Goal: Task Accomplishment & Management: Complete application form

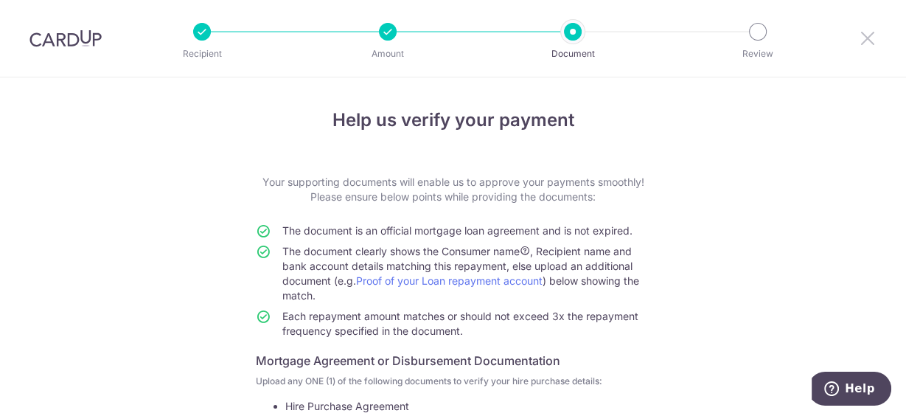
click at [862, 38] on icon at bounding box center [868, 38] width 18 height 18
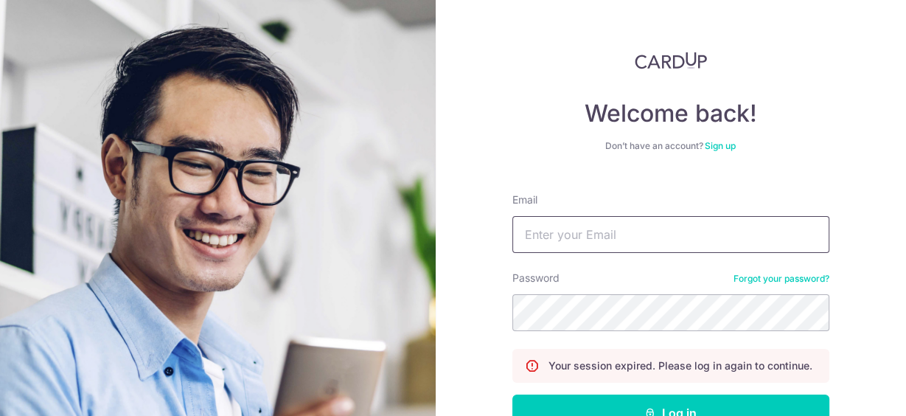
type input "[EMAIL_ADDRESS][DOMAIN_NAME]"
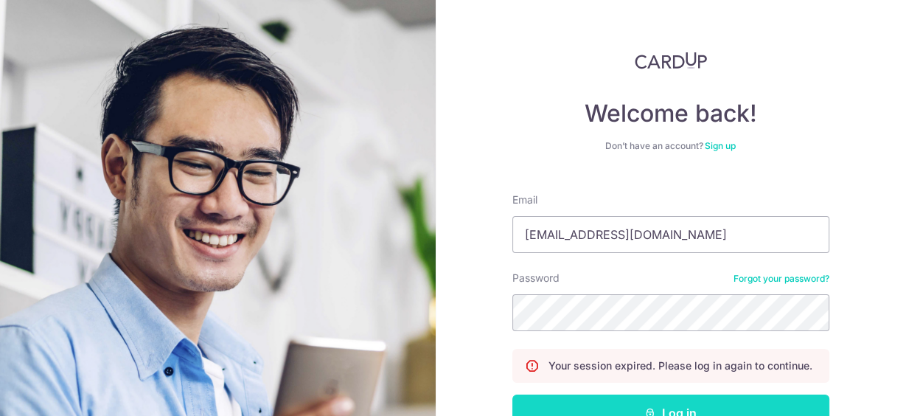
click at [634, 405] on button "Log in" at bounding box center [670, 412] width 317 height 37
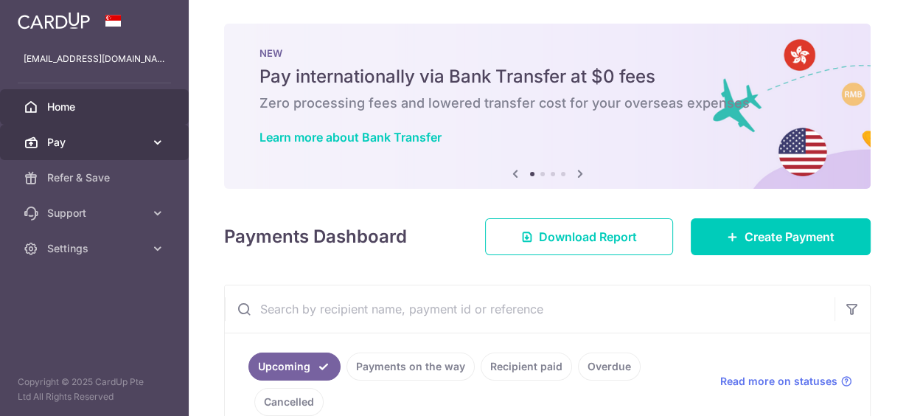
click at [70, 148] on span "Pay" at bounding box center [95, 142] width 97 height 15
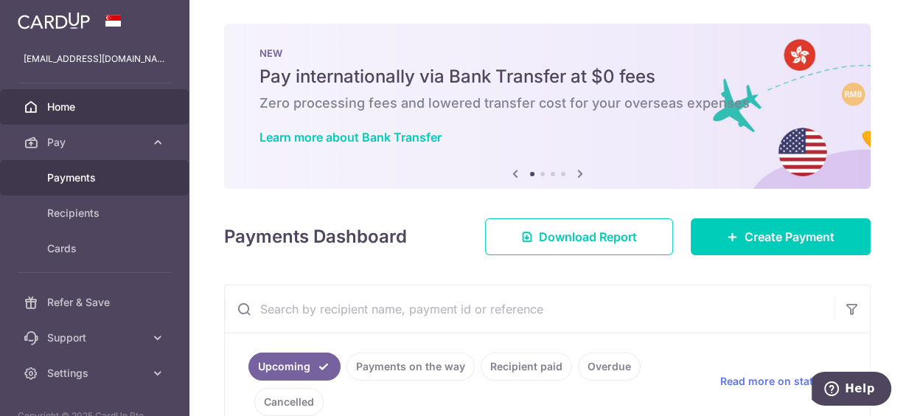
click at [72, 174] on span "Payments" at bounding box center [95, 177] width 97 height 15
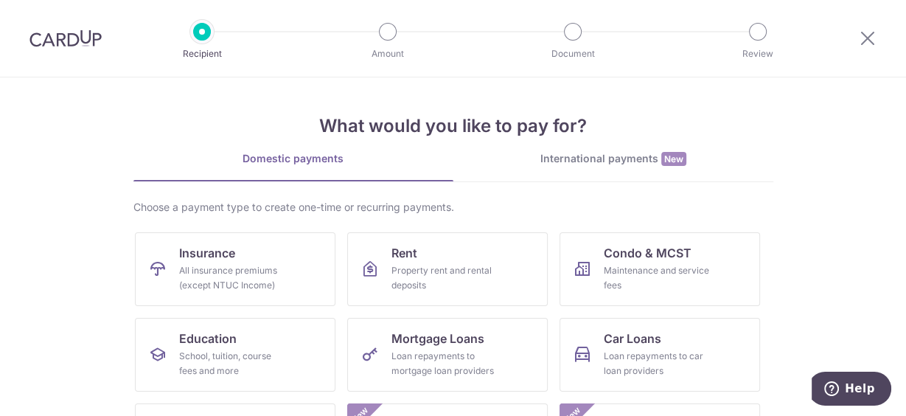
scroll to position [242, 0]
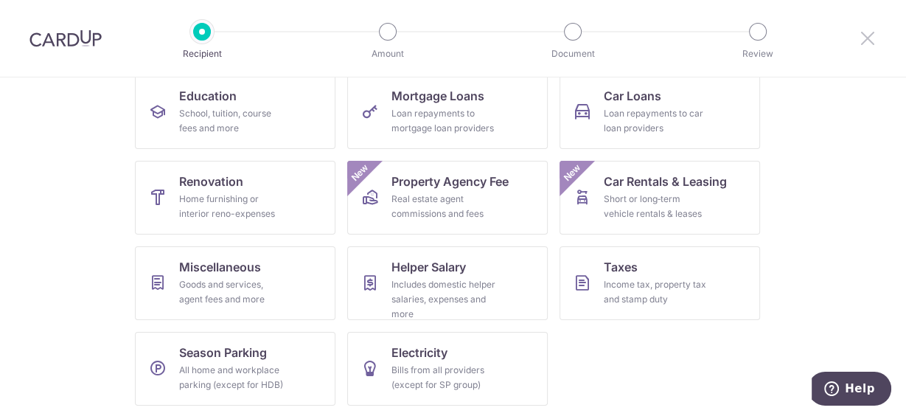
click at [870, 40] on icon at bounding box center [868, 38] width 18 height 18
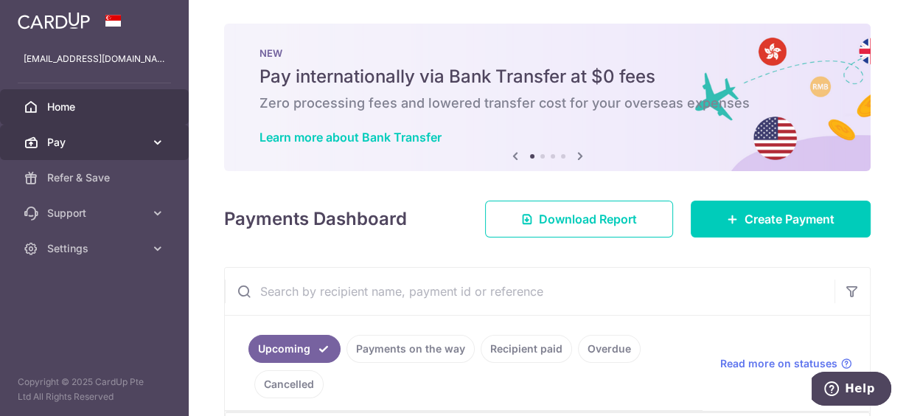
click at [118, 140] on span "Pay" at bounding box center [95, 142] width 97 height 15
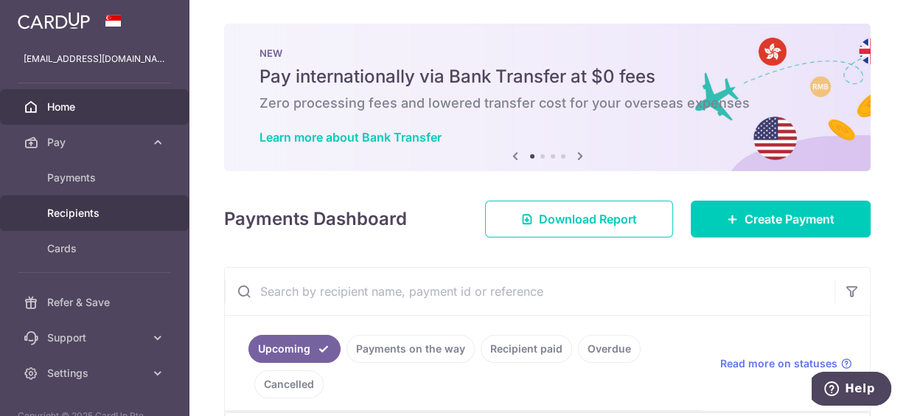
click at [74, 213] on span "Recipients" at bounding box center [95, 213] width 97 height 15
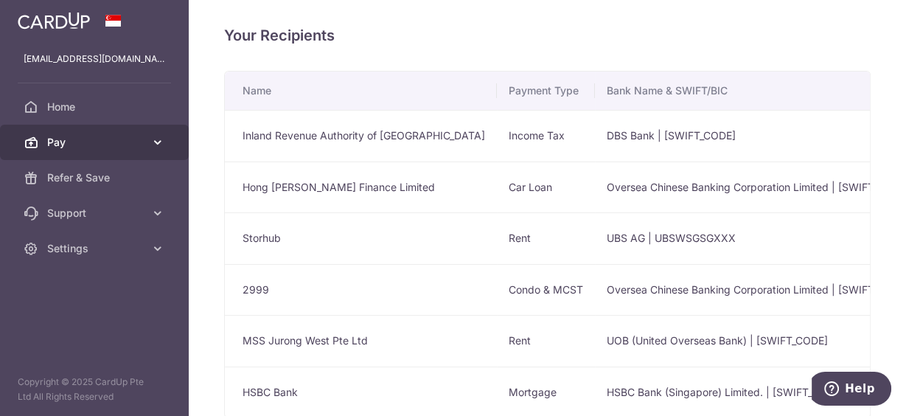
click at [157, 139] on icon at bounding box center [157, 142] width 15 height 15
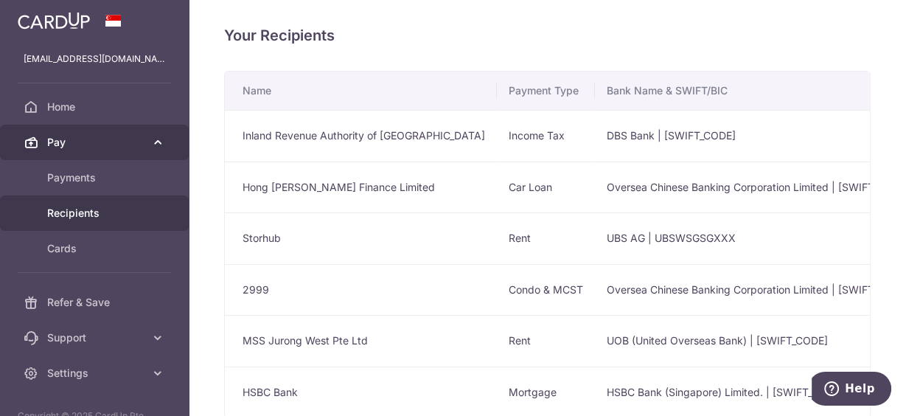
click at [52, 141] on span "Pay" at bounding box center [95, 142] width 97 height 15
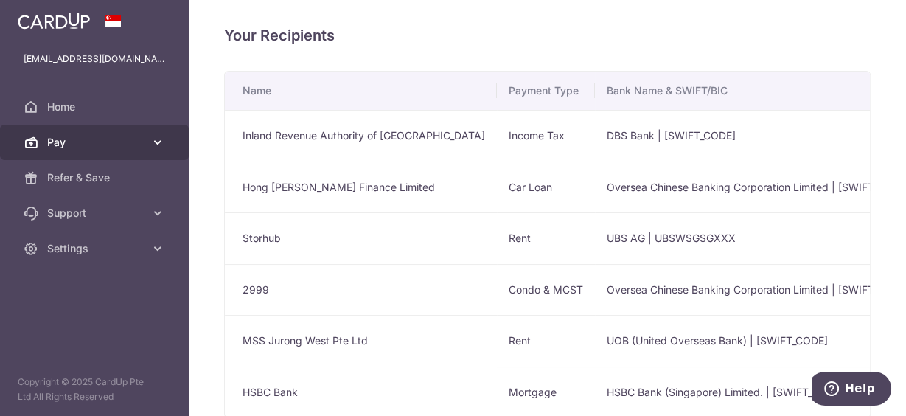
click at [55, 144] on span "Pay" at bounding box center [95, 142] width 97 height 15
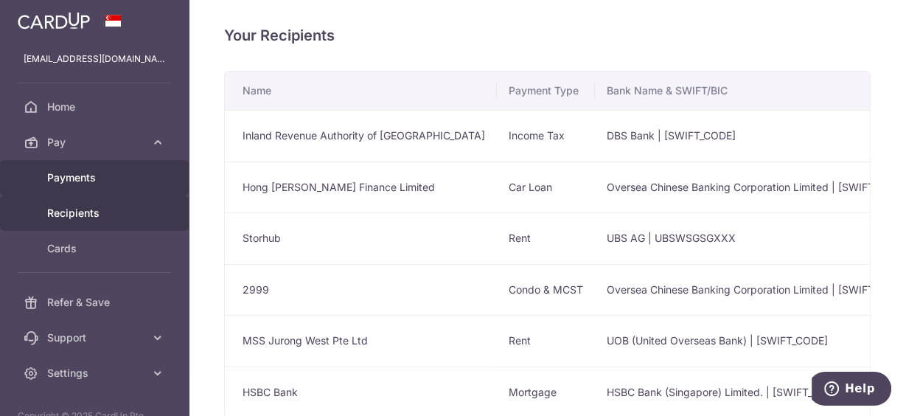
click at [56, 183] on span "Payments" at bounding box center [95, 177] width 97 height 15
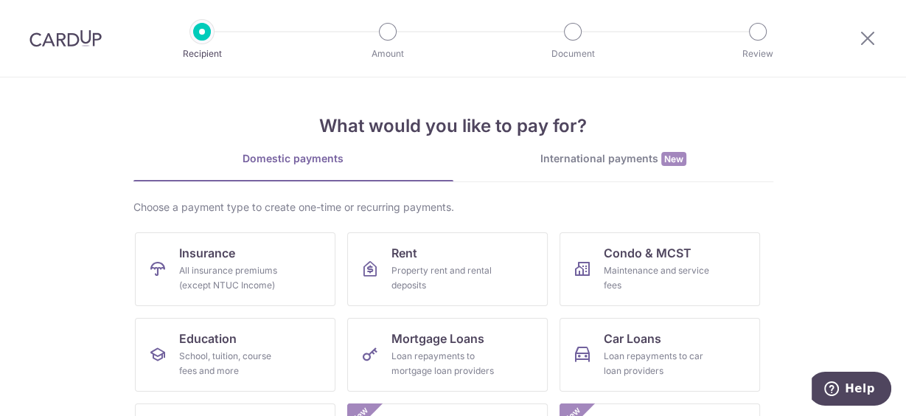
click at [279, 159] on div "Domestic payments" at bounding box center [293, 158] width 320 height 15
click at [607, 165] on div "International payments New" at bounding box center [613, 158] width 320 height 15
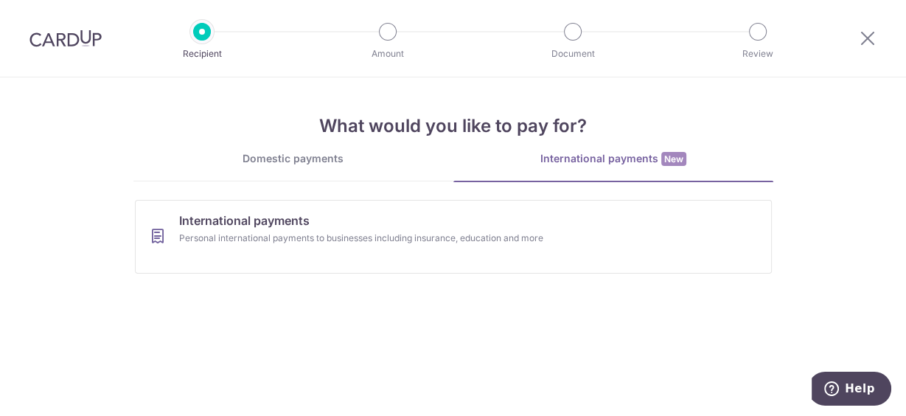
click at [290, 164] on div "Domestic payments" at bounding box center [293, 158] width 320 height 15
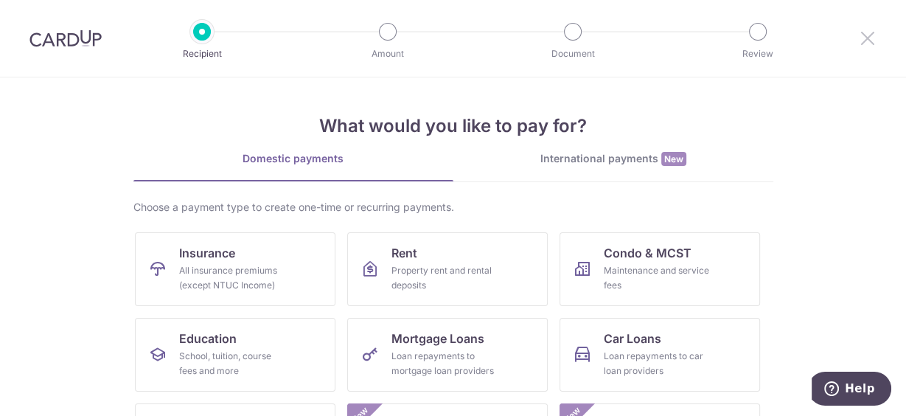
click at [866, 33] on icon at bounding box center [868, 38] width 18 height 18
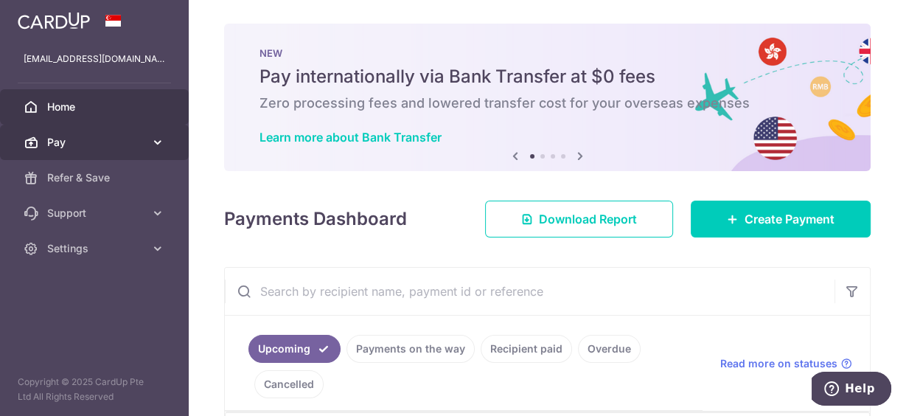
click at [79, 147] on span "Pay" at bounding box center [95, 142] width 97 height 15
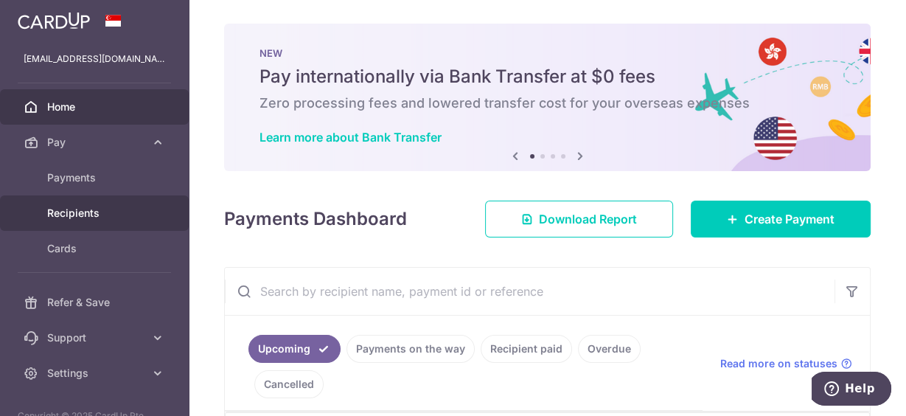
click at [78, 213] on span "Recipients" at bounding box center [95, 213] width 97 height 15
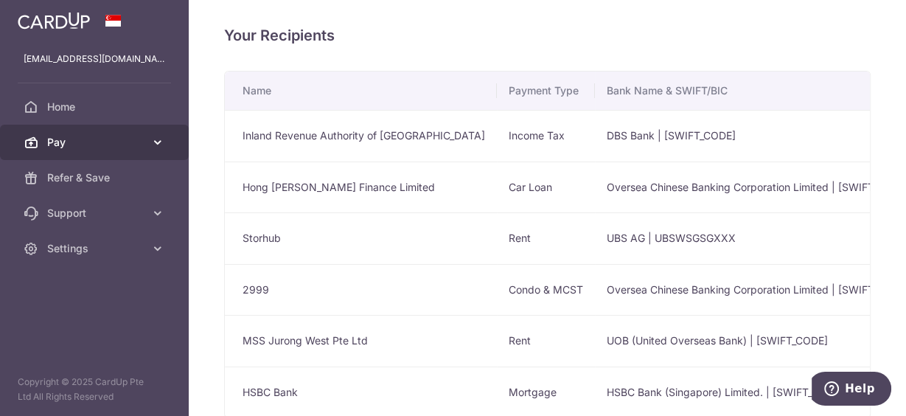
click at [143, 141] on span "Pay" at bounding box center [95, 142] width 97 height 15
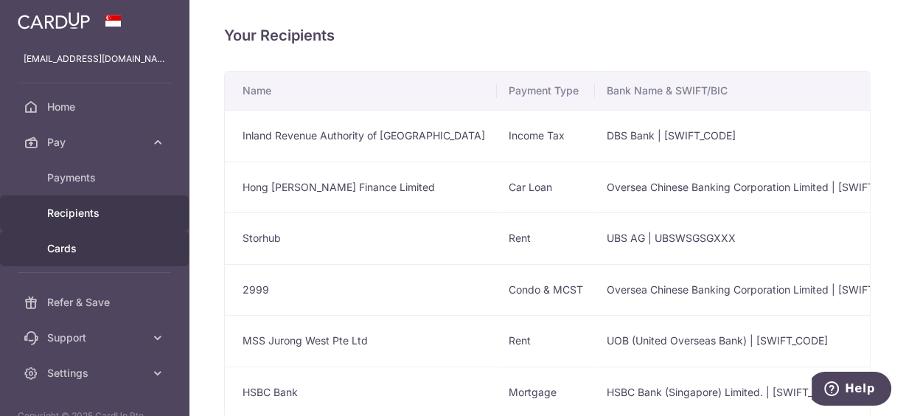
click at [59, 254] on span "Cards" at bounding box center [95, 248] width 97 height 15
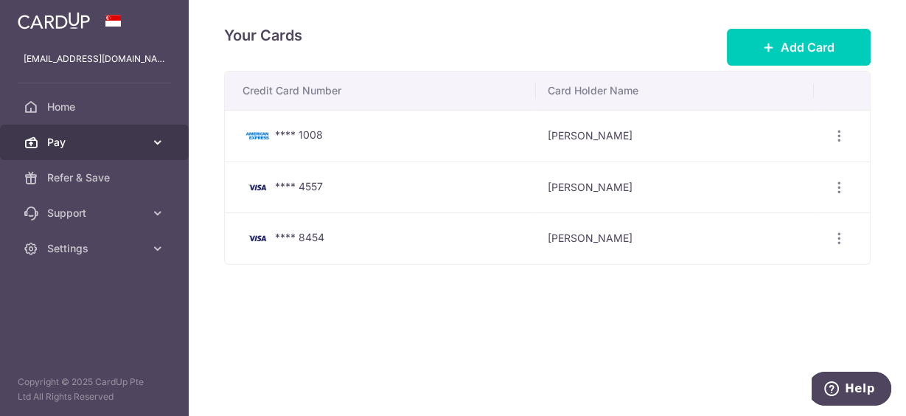
click at [54, 142] on span "Pay" at bounding box center [95, 142] width 97 height 15
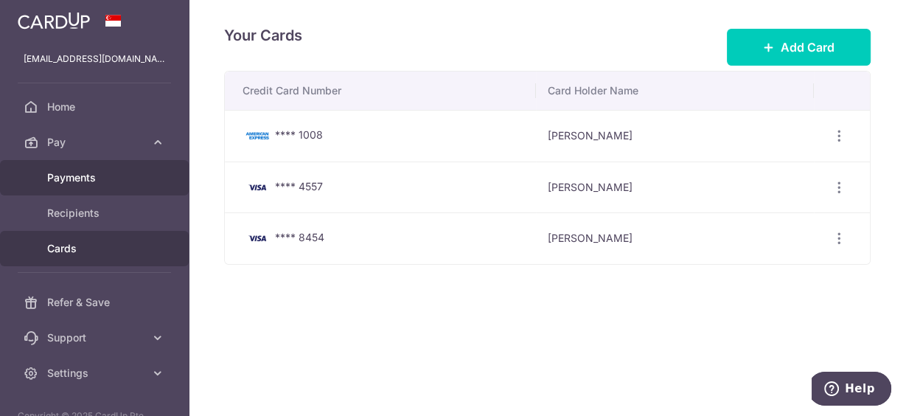
click at [53, 172] on span "Payments" at bounding box center [95, 177] width 97 height 15
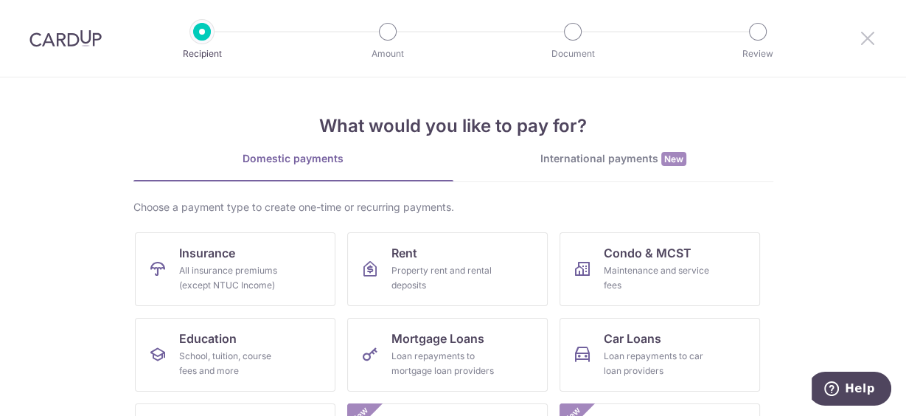
click at [870, 35] on icon at bounding box center [868, 38] width 18 height 18
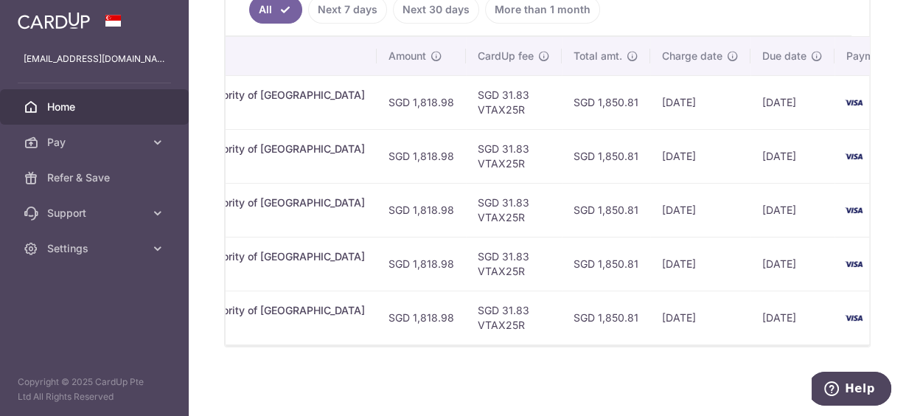
scroll to position [0, 501]
